Goal: Transaction & Acquisition: Purchase product/service

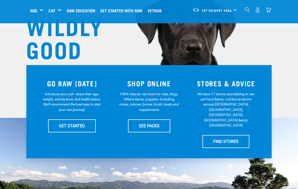
scroll to position [58, 0]
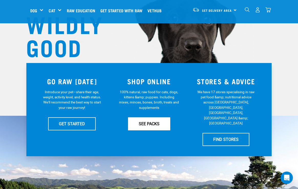
click at [147, 124] on link "SEE PACKS" at bounding box center [149, 123] width 42 height 13
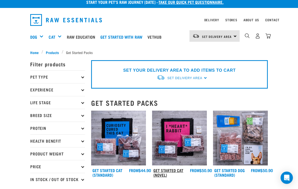
scroll to position [2, 0]
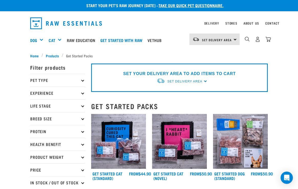
click at [83, 120] on icon at bounding box center [82, 118] width 3 height 3
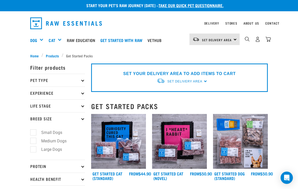
click at [82, 79] on p "Pet Type" at bounding box center [57, 80] width 55 height 13
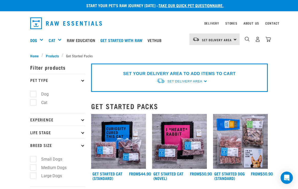
click at [36, 96] on label "Dog" at bounding box center [42, 94] width 18 height 6
click at [34, 95] on input "Dog" at bounding box center [31, 93] width 3 height 3
checkbox input "true"
click at [83, 119] on icon at bounding box center [82, 119] width 3 height 3
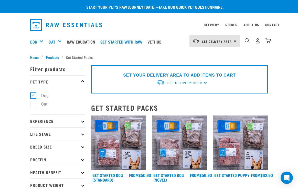
click at [83, 119] on p "Experience" at bounding box center [57, 121] width 55 height 13
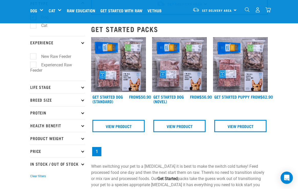
scroll to position [40, 0]
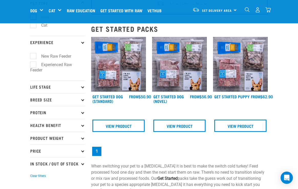
click at [51, 65] on label "Experienced Raw Feeder" at bounding box center [51, 68] width 42 height 12
click at [34, 65] on input "Experienced Raw Feeder" at bounding box center [31, 63] width 3 height 3
checkbox input "true"
click at [83, 86] on icon at bounding box center [82, 87] width 3 height 3
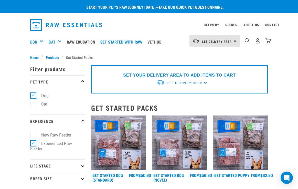
click at [72, 165] on p "Life Stage" at bounding box center [57, 165] width 55 height 13
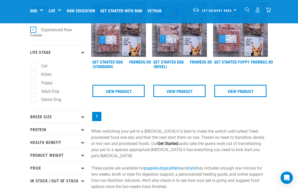
scroll to position [77, 0]
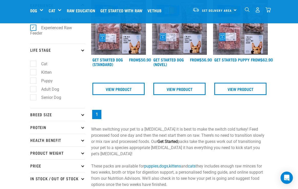
click at [34, 88] on label "Adult Dog" at bounding box center [47, 89] width 28 height 6
click at [34, 88] on input "Adult Dog" at bounding box center [31, 88] width 3 height 3
checkbox input "true"
click at [79, 113] on p "Breed Size" at bounding box center [57, 114] width 55 height 13
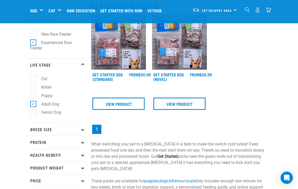
scroll to position [65, 0]
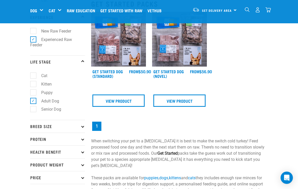
click at [76, 123] on p "Breed Size" at bounding box center [57, 126] width 55 height 13
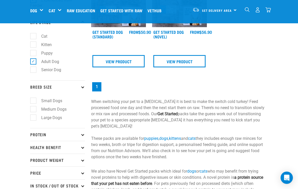
scroll to position [105, 0]
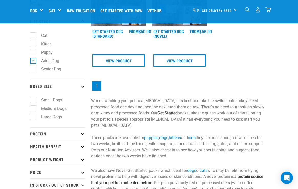
click at [55, 116] on label "Large Dogs" at bounding box center [48, 117] width 31 height 6
click at [34, 116] on input "Large Dogs" at bounding box center [31, 115] width 3 height 3
checkbox input "true"
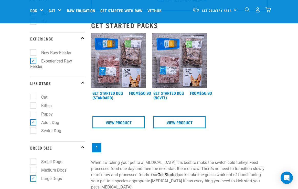
scroll to position [39, 0]
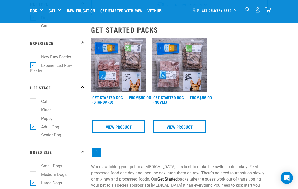
click at [118, 69] on img at bounding box center [118, 65] width 55 height 55
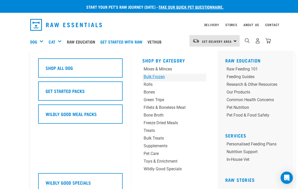
click at [157, 78] on div "Bulk Frozen" at bounding box center [169, 77] width 50 height 6
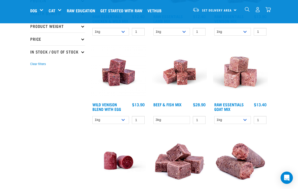
scroll to position [119, 0]
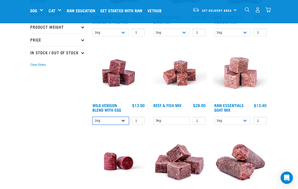
select select "50722"
click at [110, 84] on img at bounding box center [118, 73] width 55 height 55
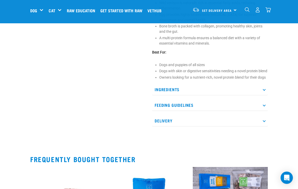
scroll to position [234, 0]
click at [188, 109] on p "Feeding Guidelines" at bounding box center [210, 105] width 116 height 12
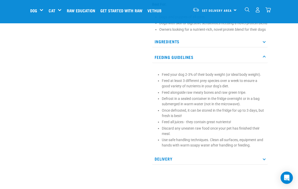
scroll to position [282, 0]
